Goal: Task Accomplishment & Management: Use online tool/utility

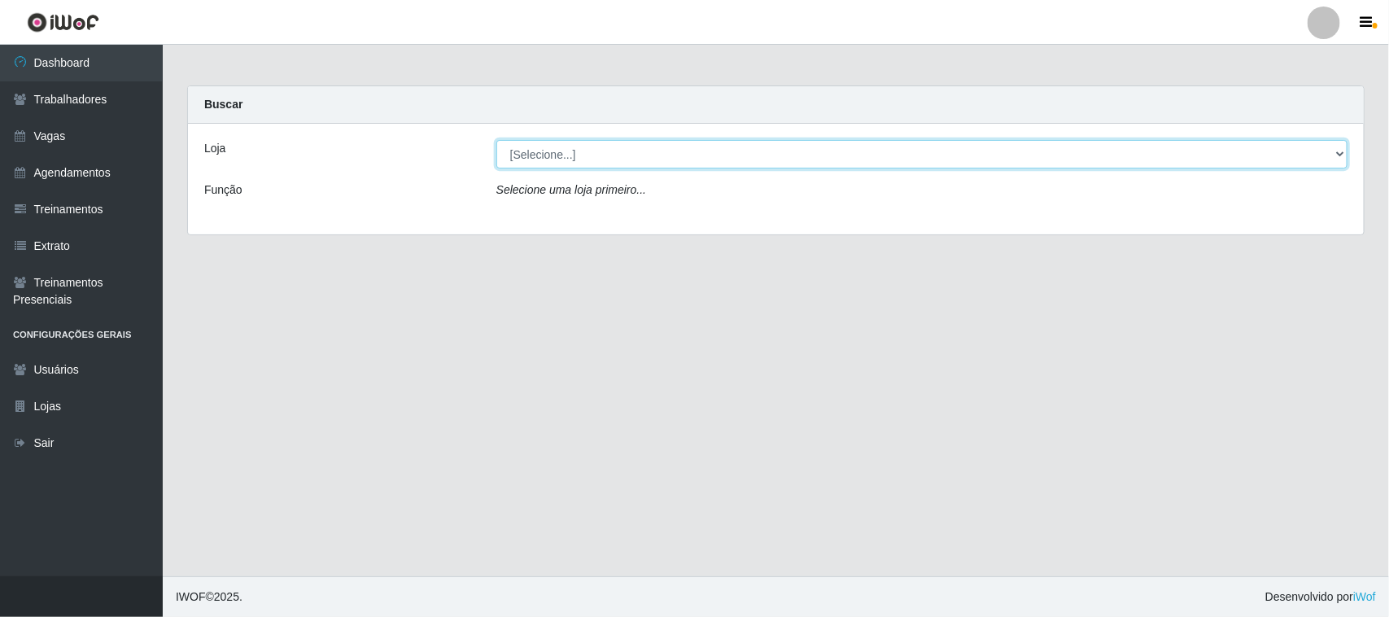
click at [1339, 155] on select "[Selecione...] Nordestão - [GEOGRAPHIC_DATA]" at bounding box center [921, 154] width 851 height 28
select select "420"
click at [496, 140] on select "[Selecione...] Nordestão - [GEOGRAPHIC_DATA]" at bounding box center [921, 154] width 851 height 28
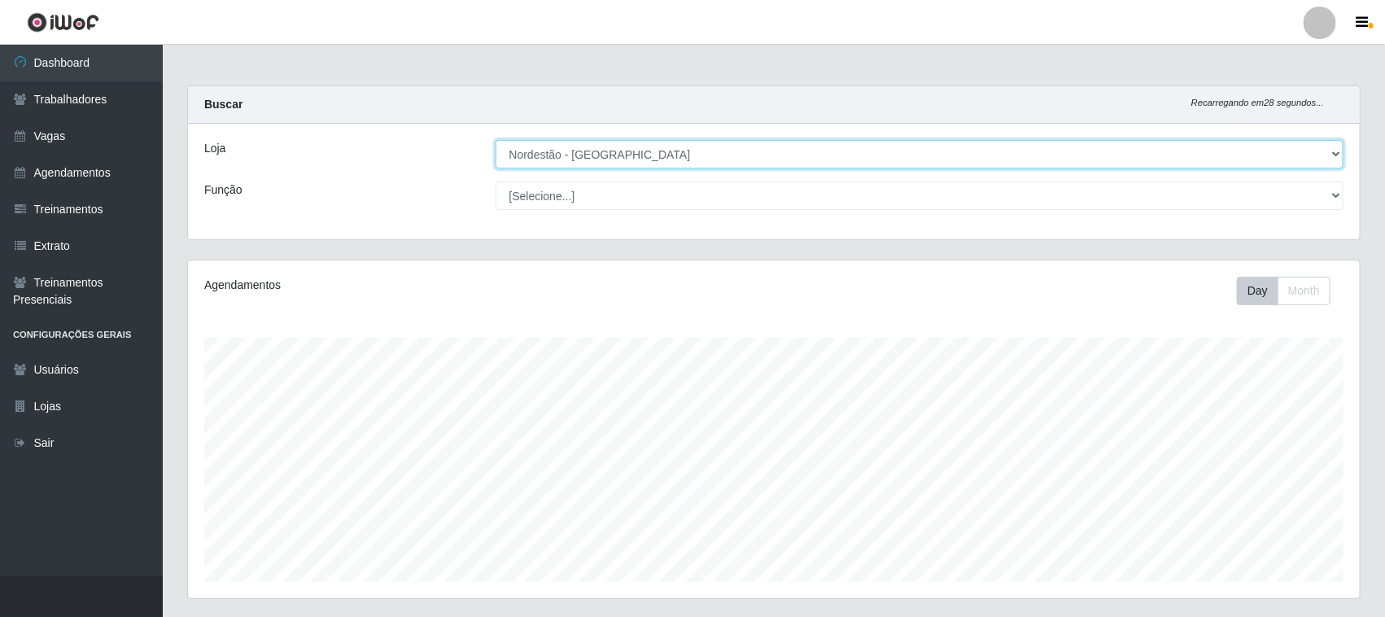
scroll to position [248, 0]
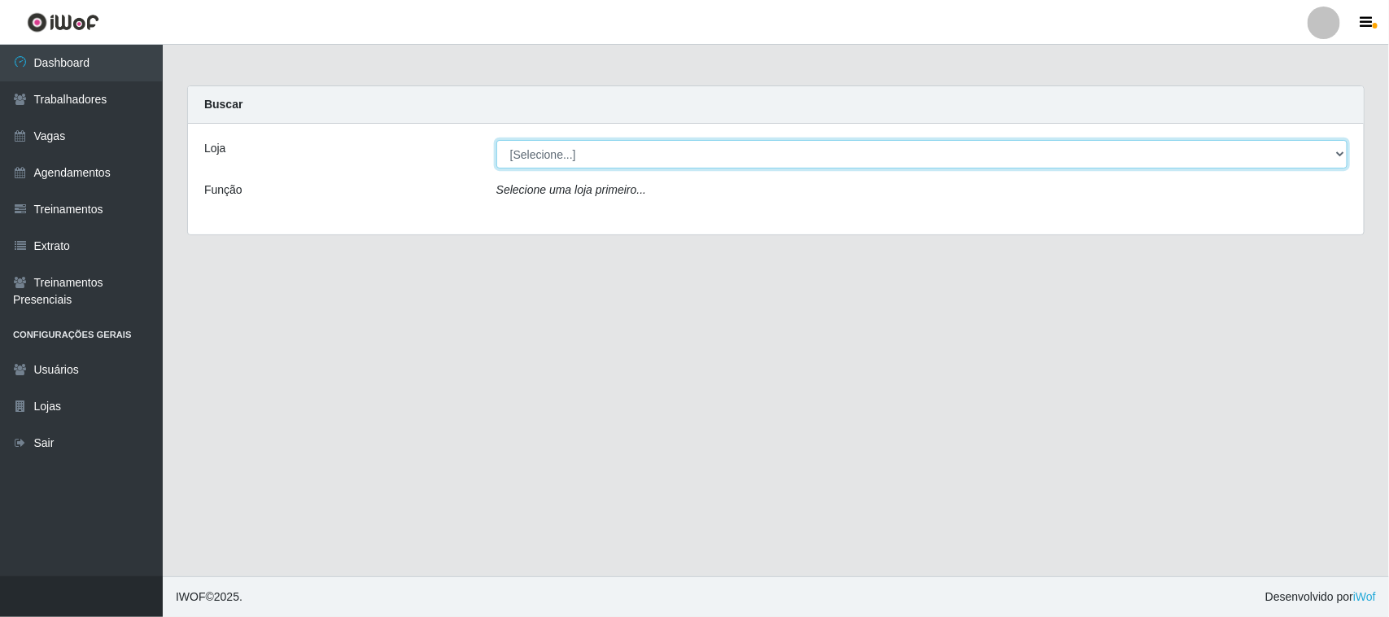
click at [1336, 147] on select "[Selecione...] Nordestão - [GEOGRAPHIC_DATA]" at bounding box center [921, 154] width 851 height 28
select select "420"
click at [496, 140] on select "[Selecione...] Nordestão - [GEOGRAPHIC_DATA]" at bounding box center [921, 154] width 851 height 28
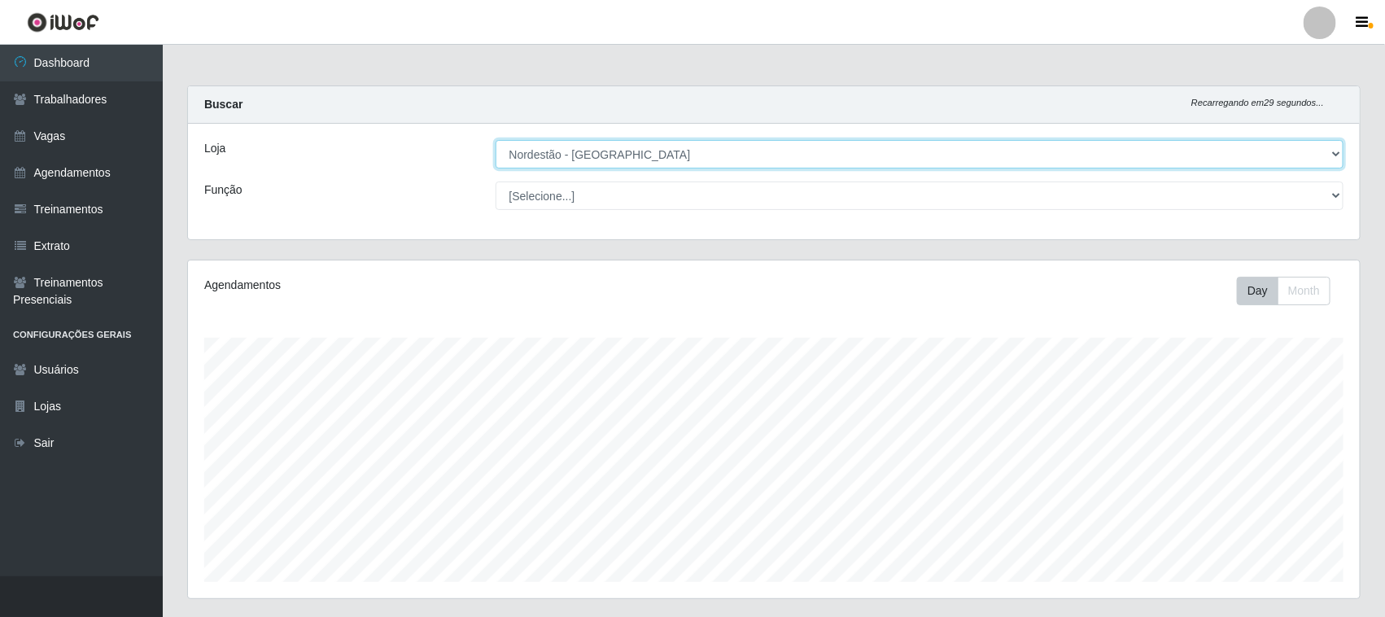
scroll to position [338, 1171]
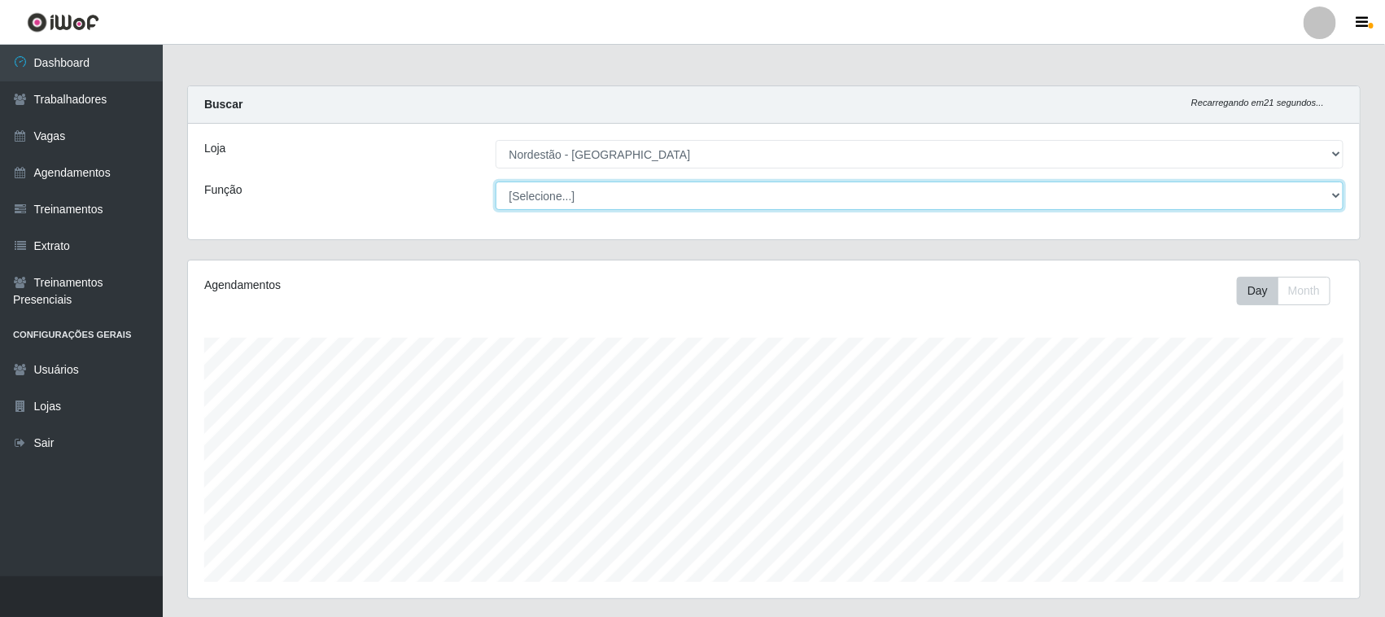
click at [1332, 196] on select "[Selecione...] Balconista de Padaria Balconista de Padaria + Balconista de Pada…" at bounding box center [919, 195] width 848 height 28
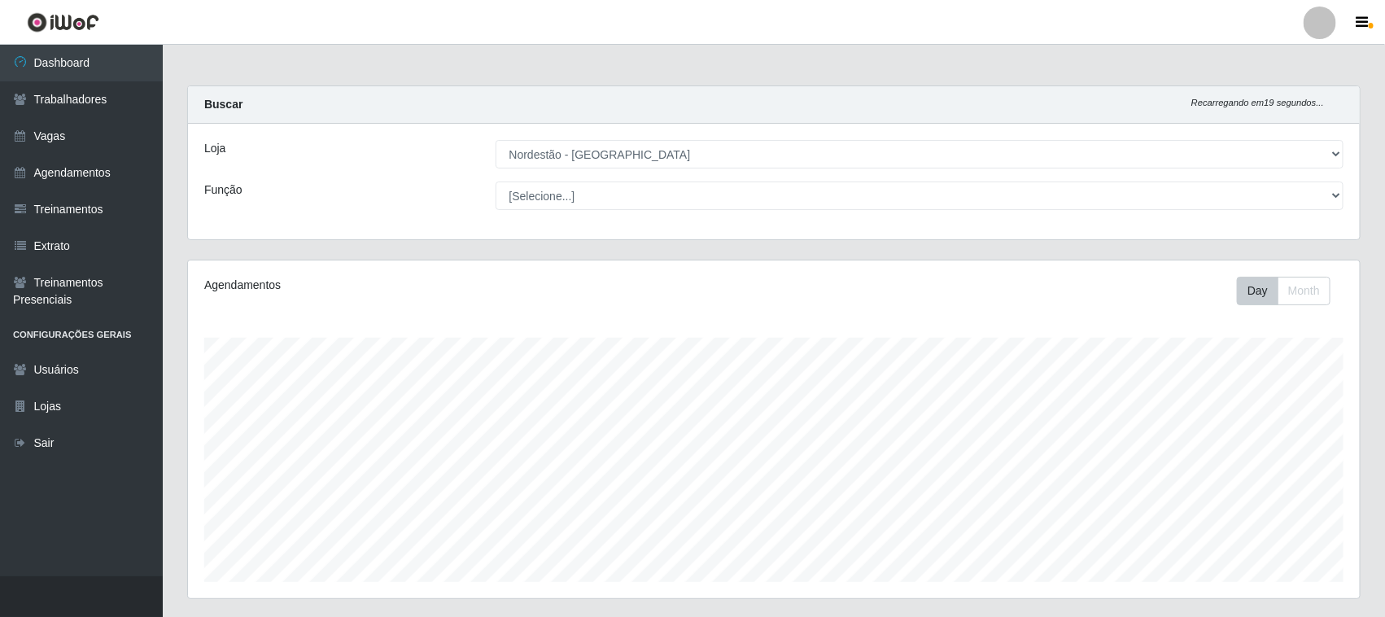
click at [383, 202] on div "Função" at bounding box center [337, 195] width 291 height 28
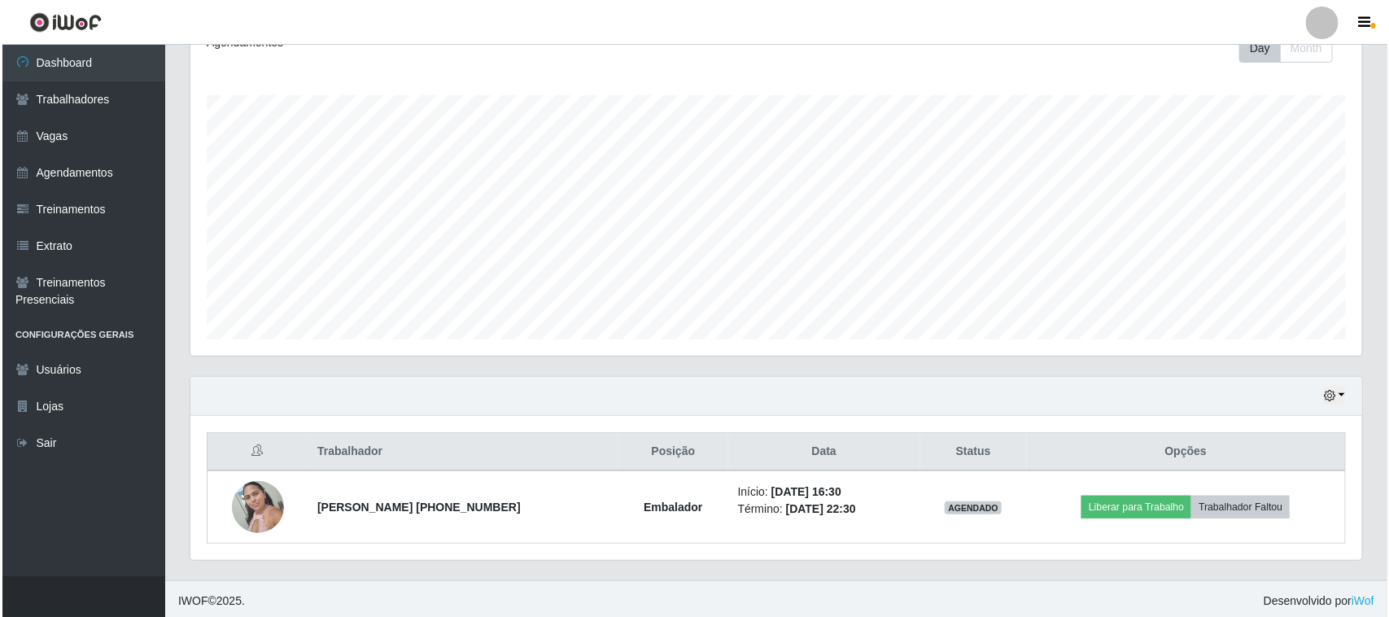
scroll to position [248, 0]
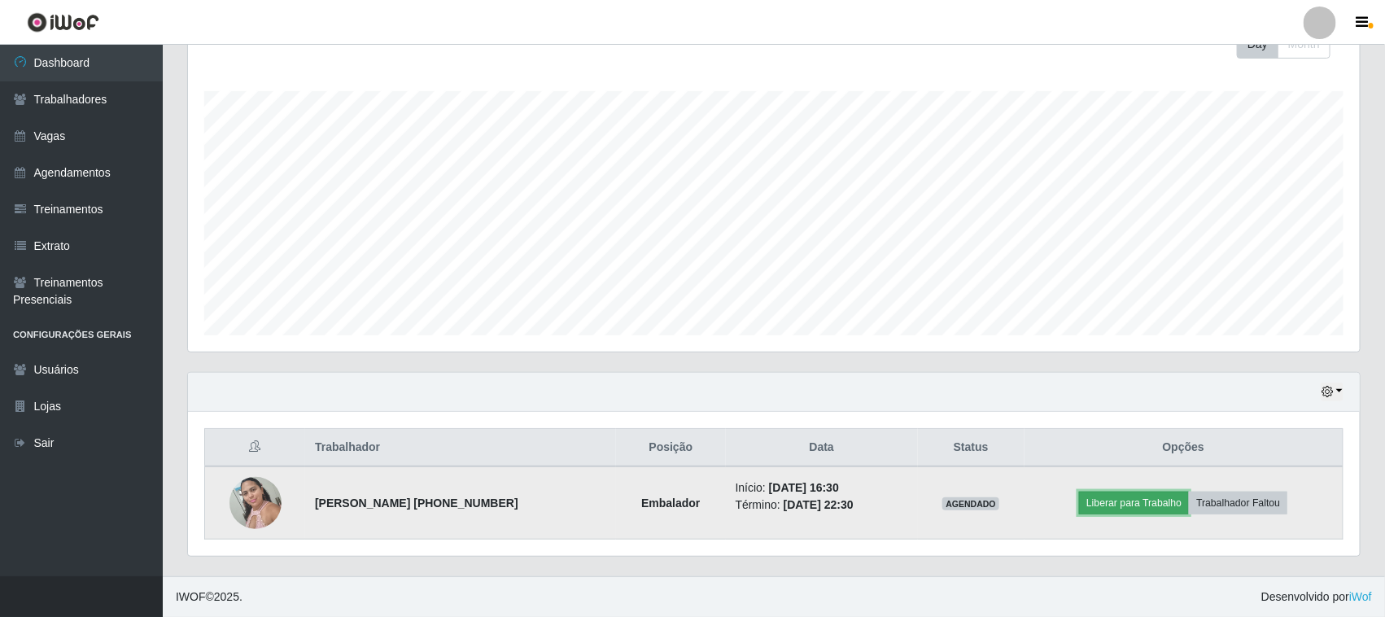
click at [1119, 504] on button "Liberar para Trabalho" at bounding box center [1134, 502] width 110 height 23
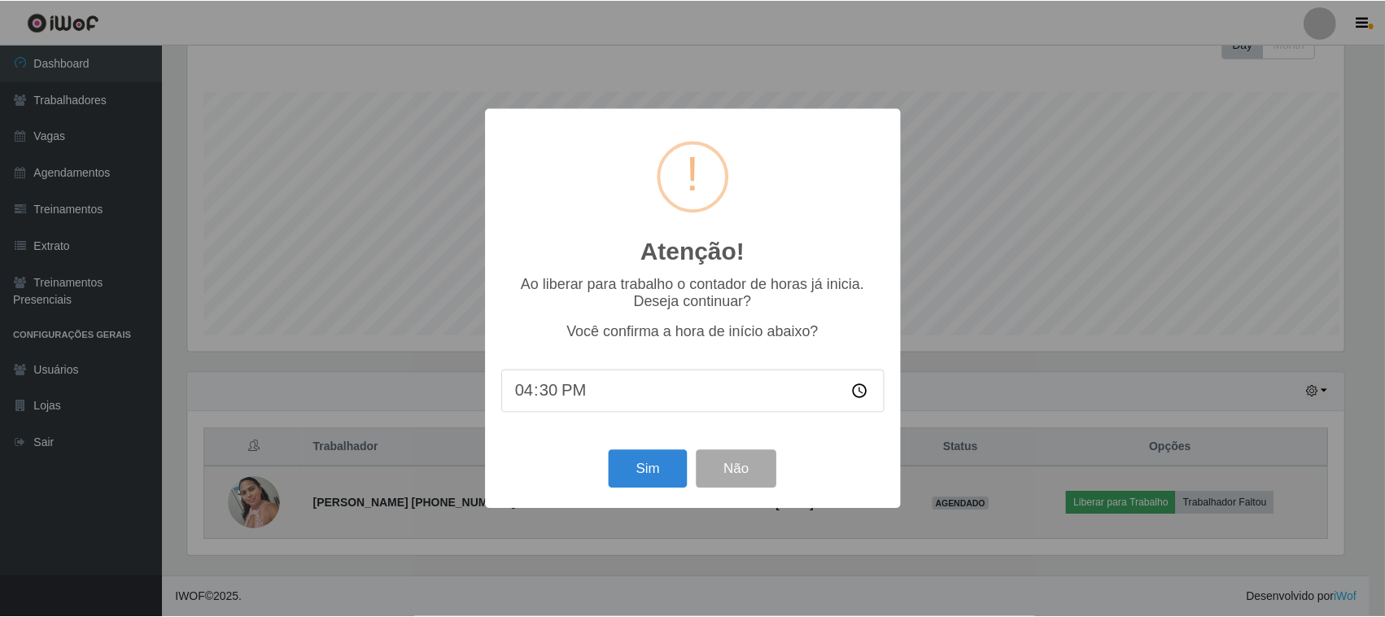
scroll to position [338, 1160]
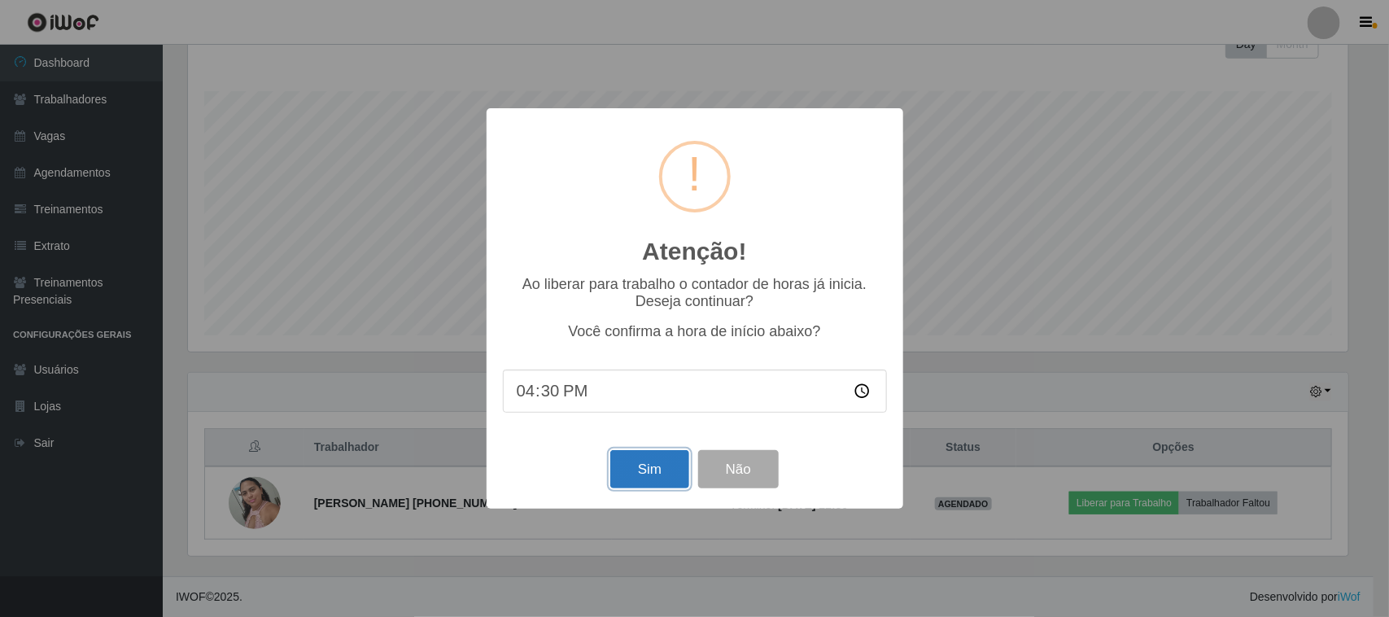
click at [643, 478] on button "Sim" at bounding box center [649, 469] width 79 height 38
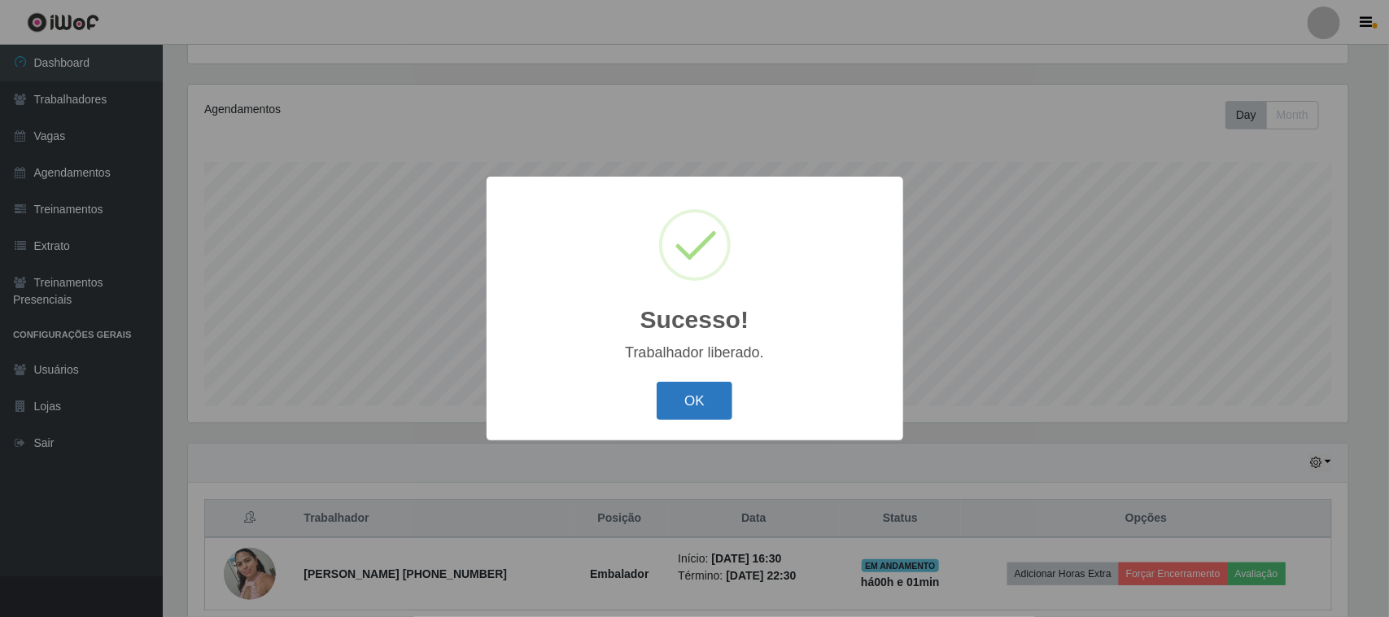
click at [704, 403] on button "OK" at bounding box center [694, 401] width 76 height 38
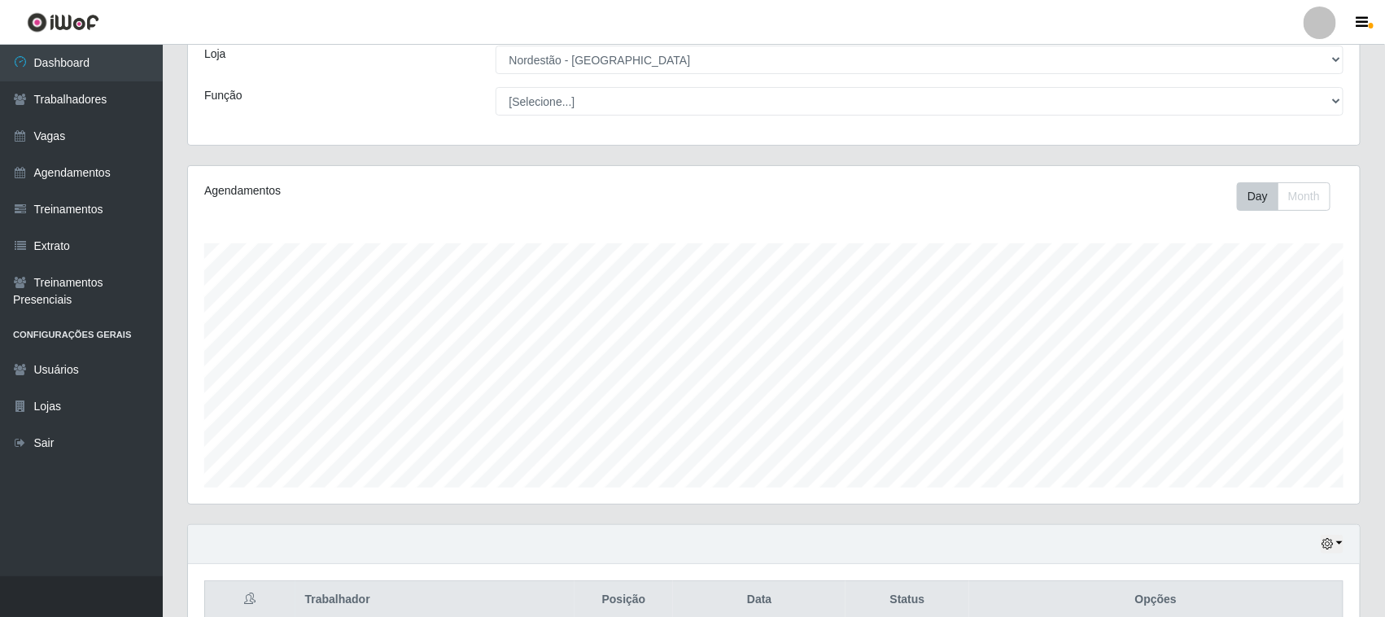
scroll to position [0, 0]
